Goal: Transaction & Acquisition: Purchase product/service

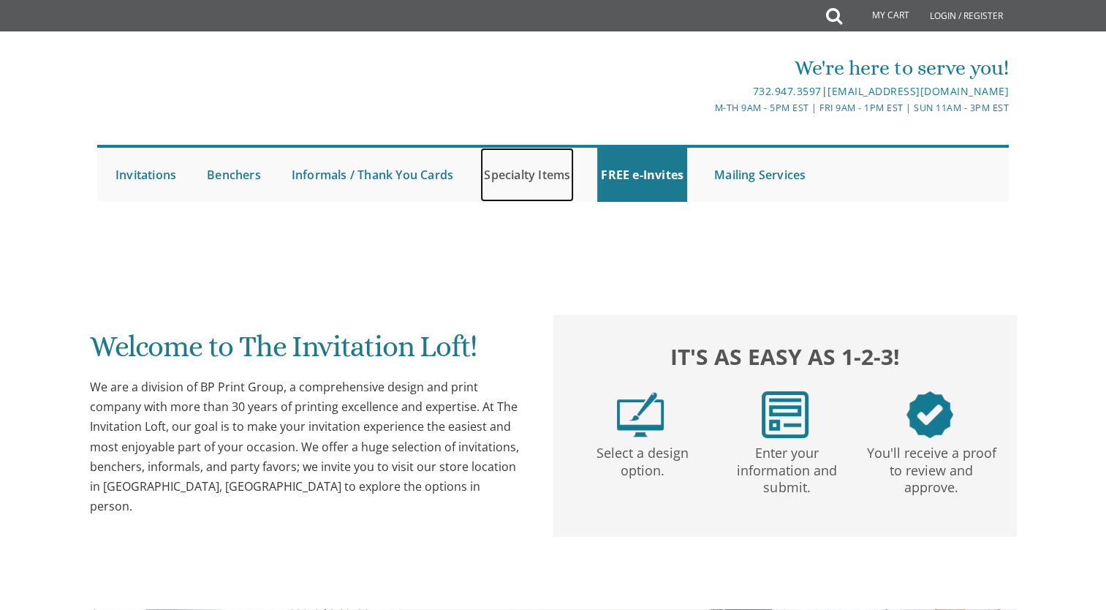
click at [524, 175] on link "Specialty Items" at bounding box center [527, 175] width 94 height 54
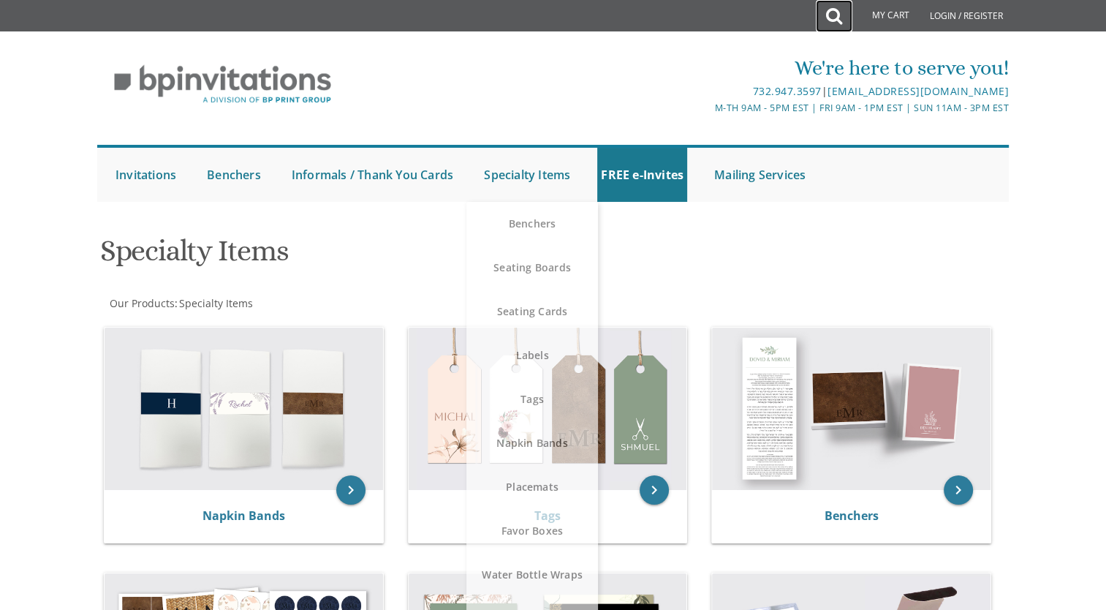
click at [829, 17] on icon at bounding box center [834, 15] width 16 height 29
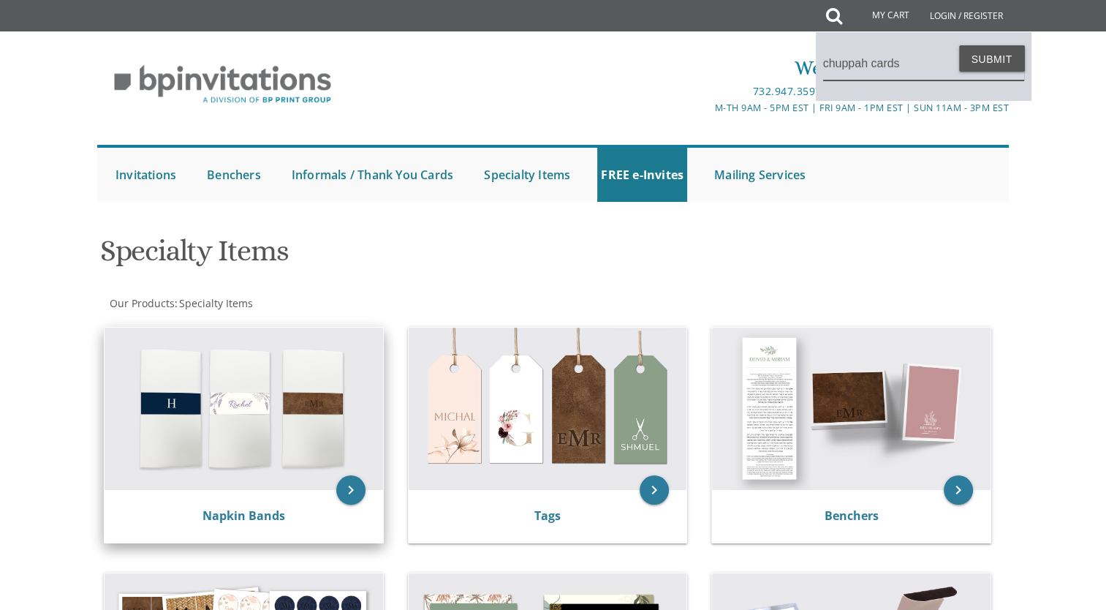
type input "chuppah cards"
click at [959, 45] on button "Submit" at bounding box center [992, 58] width 66 height 26
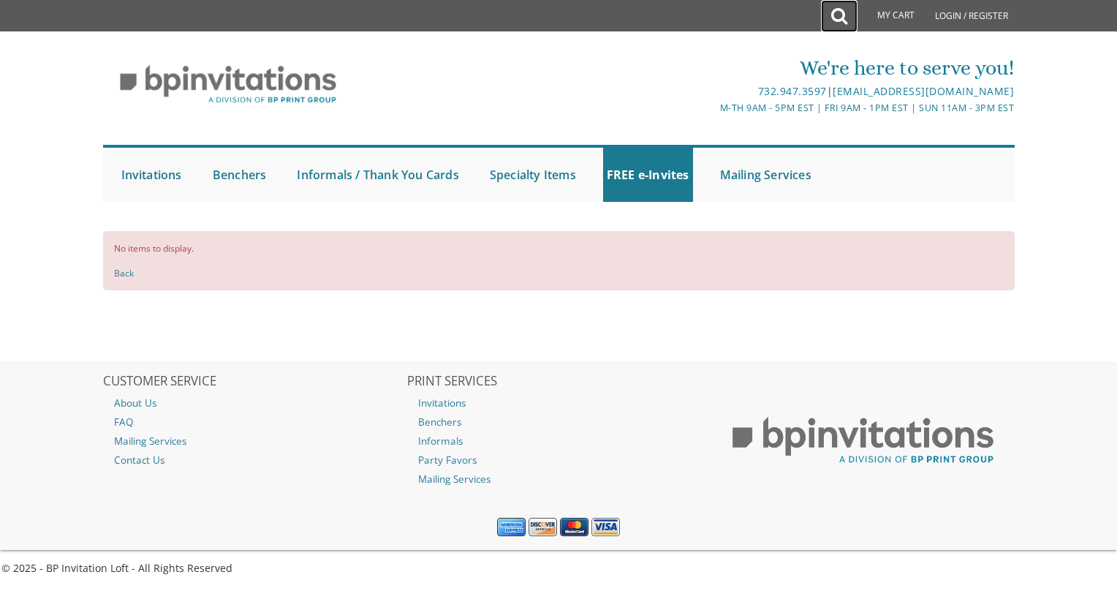
click at [842, 19] on icon at bounding box center [839, 15] width 16 height 29
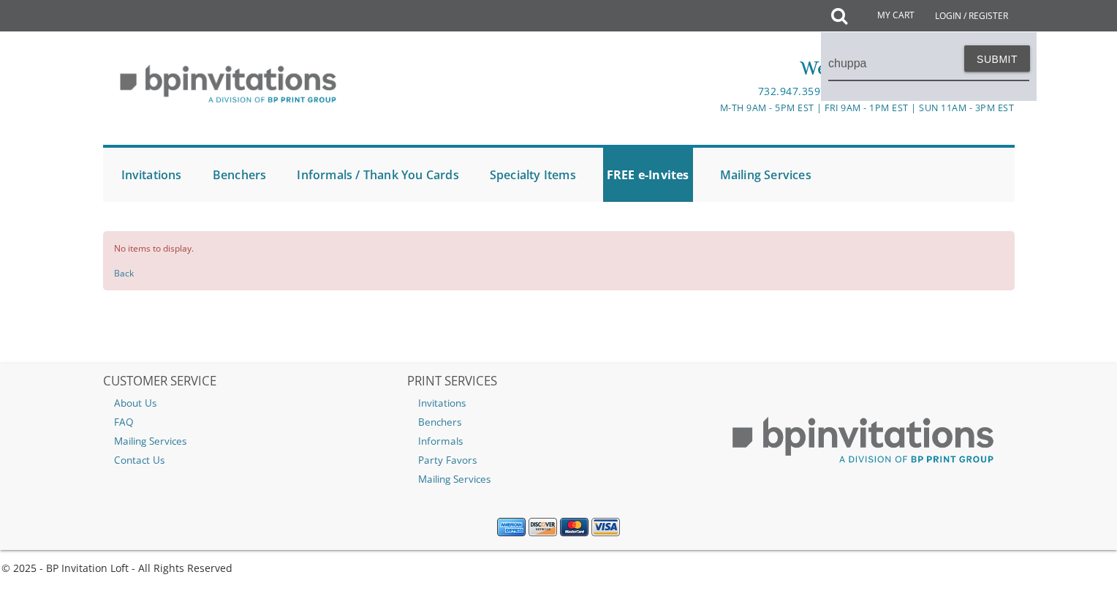
type input "chuppa"
click at [964, 45] on button "Submit" at bounding box center [997, 58] width 66 height 26
